Goal: Information Seeking & Learning: Learn about a topic

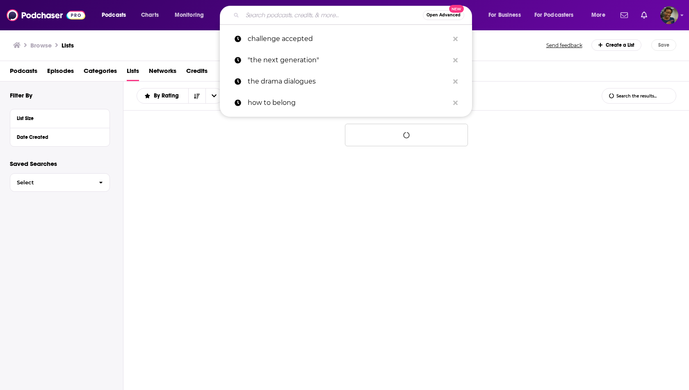
click at [248, 14] on input "Search podcasts, credits, & more..." at bounding box center [332, 15] width 180 height 13
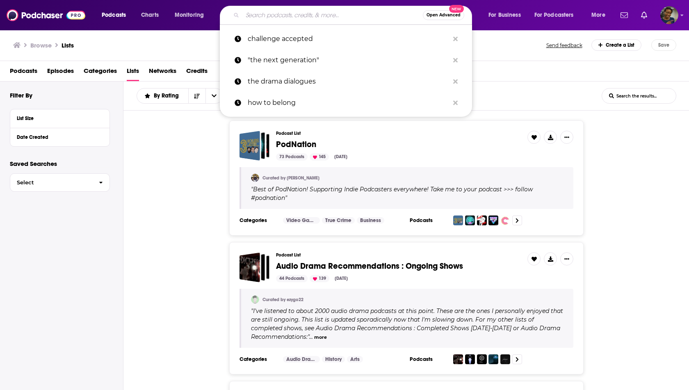
paste input "This isn't in the handbook"
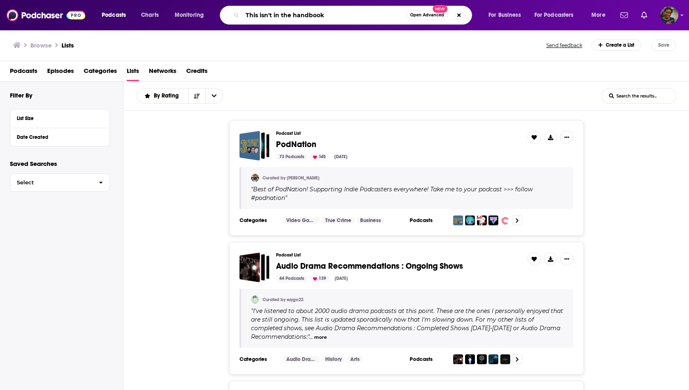
type input "This isn't in the handbook"
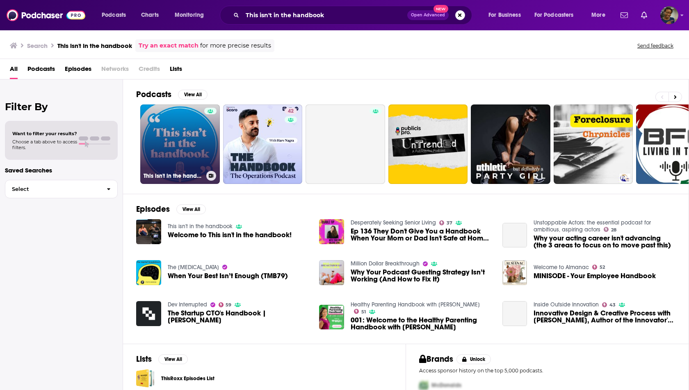
click at [182, 128] on link "This isn't in the handbook" at bounding box center [180, 145] width 80 height 80
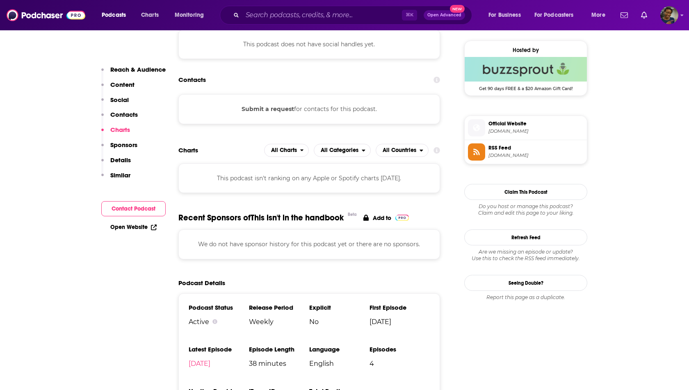
scroll to position [585, 0]
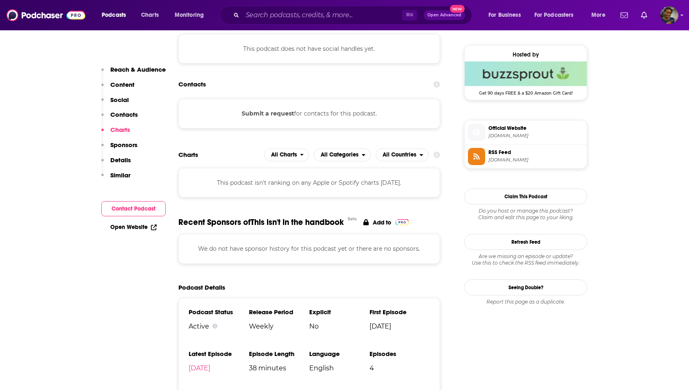
click at [270, 110] on button "Submit a request" at bounding box center [268, 113] width 52 height 9
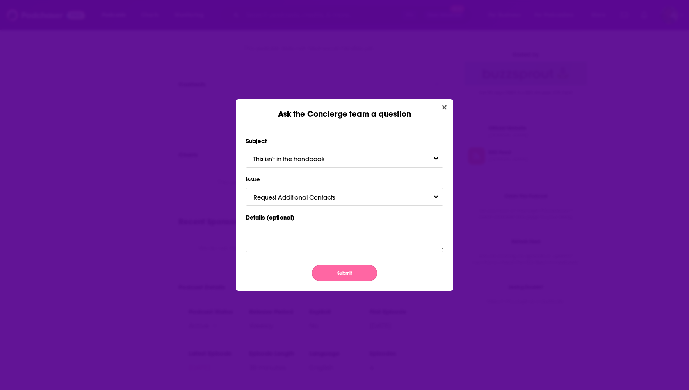
click at [348, 272] on button "Submit" at bounding box center [345, 273] width 66 height 16
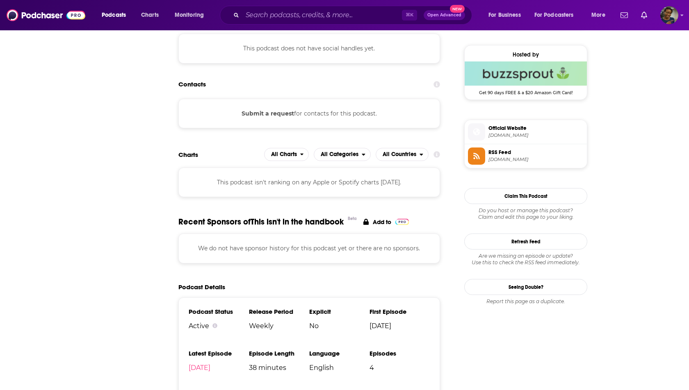
scroll to position [585, 0]
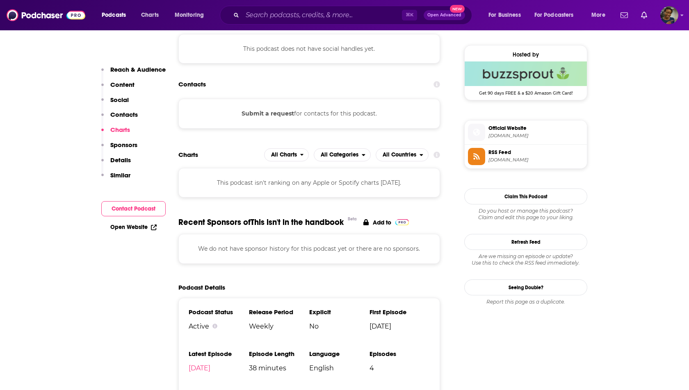
click at [283, 112] on button "Submit a request" at bounding box center [268, 113] width 52 height 9
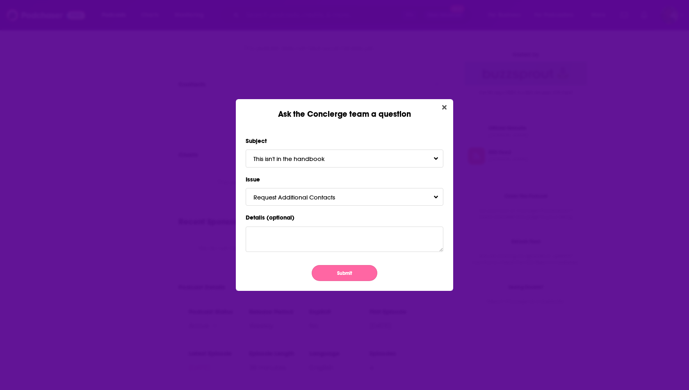
click at [362, 271] on button "Submit" at bounding box center [345, 273] width 66 height 16
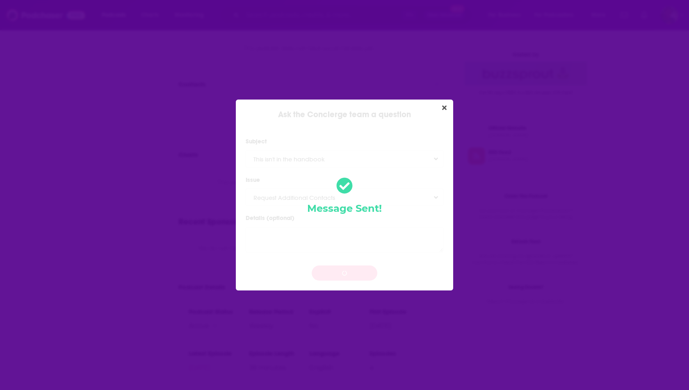
click at [195, 113] on div "Ask the Concierge team a question Subject This isn't in the handbook Issue Requ…" at bounding box center [344, 195] width 689 height 390
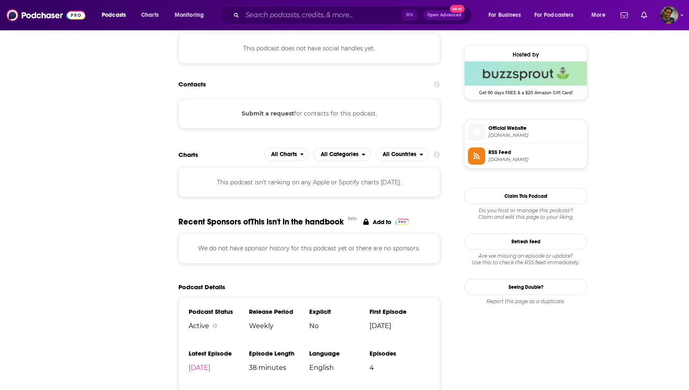
scroll to position [585, 0]
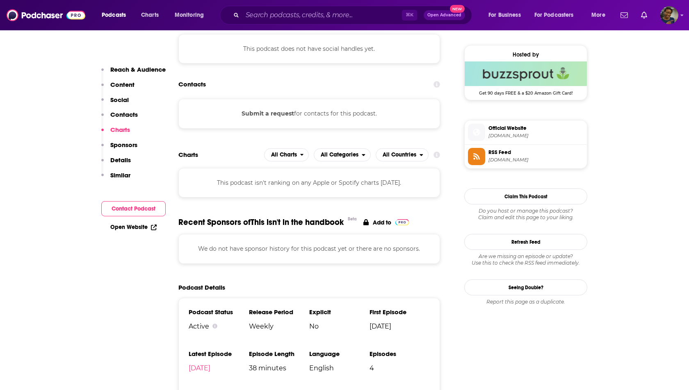
click at [328, 22] on div "⌘ K Open Advanced New" at bounding box center [346, 15] width 252 height 19
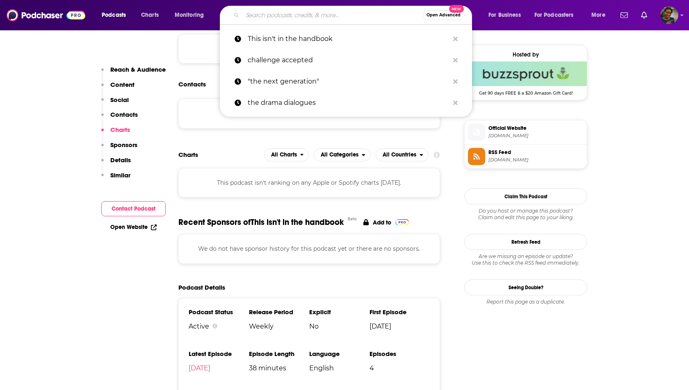
click at [332, 9] on input "Search podcasts, credits, & more..." at bounding box center [332, 15] width 180 height 13
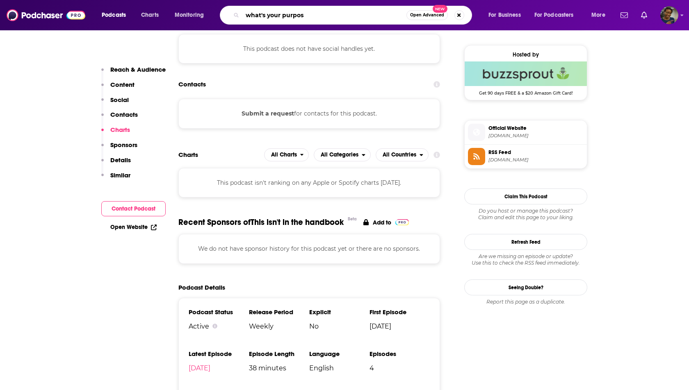
type input "what's your purpose"
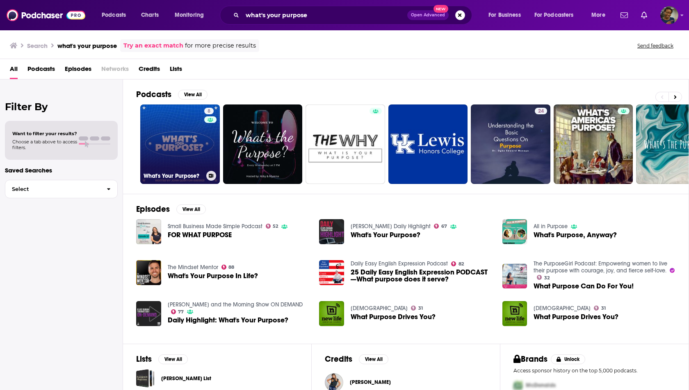
click at [201, 158] on link "8 What's Your Purpose?" at bounding box center [180, 145] width 80 height 80
